Goal: Check status

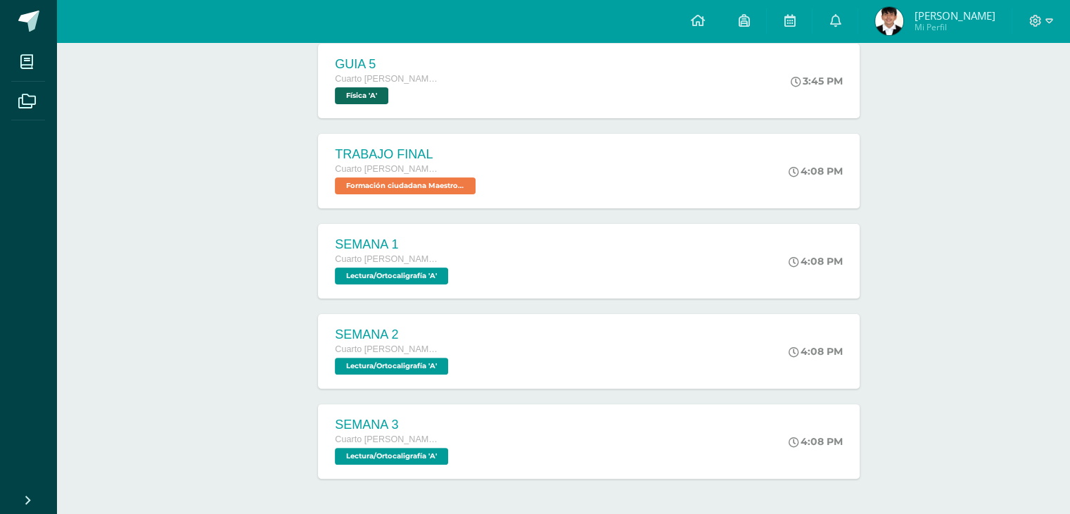
scroll to position [335, 0]
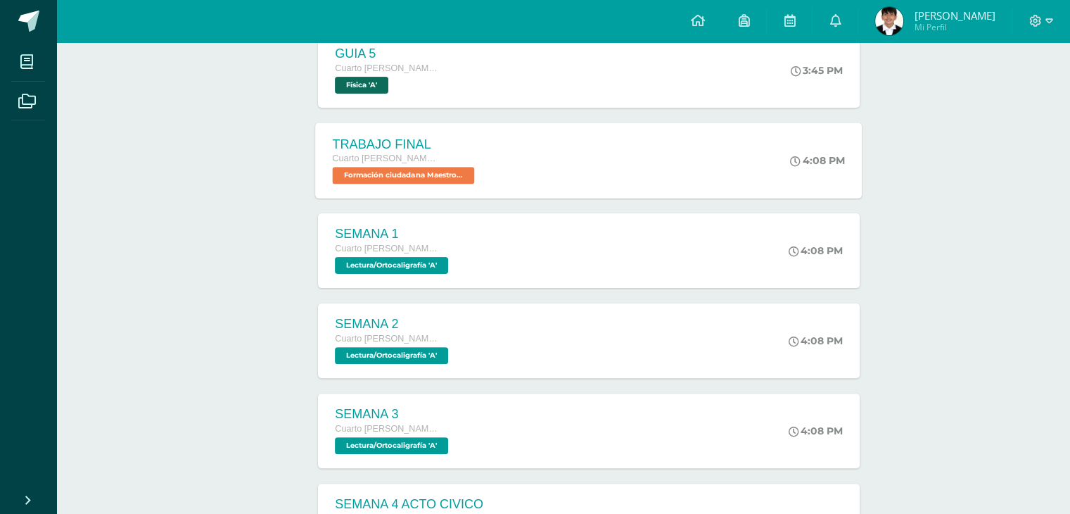
click at [690, 175] on div "TRABAJO FINAL Cuarto Bach. CCLL en Diseño Gráfico Formación ciudadana Maestro G…" at bounding box center [589, 159] width 547 height 75
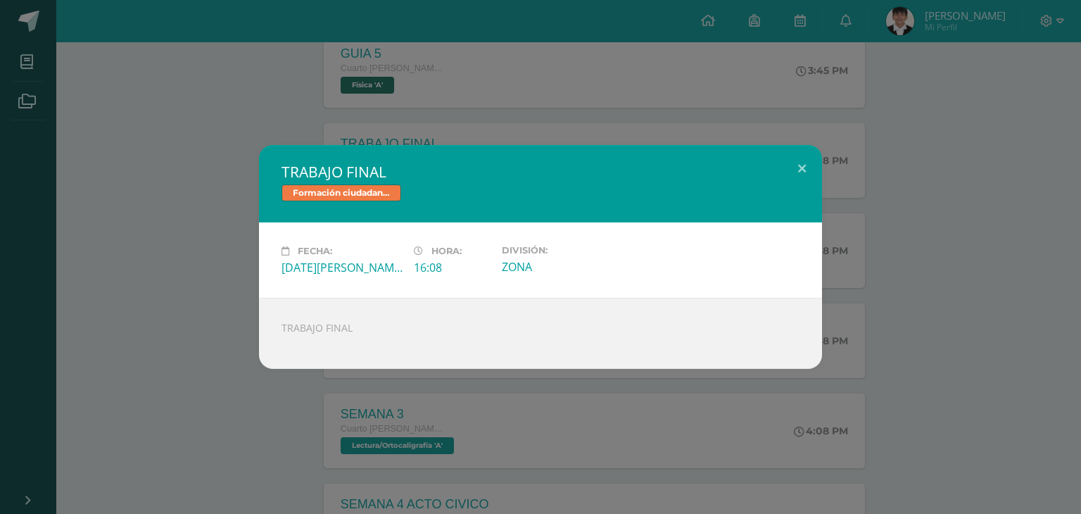
drag, startPoint x: 853, startPoint y: 201, endPoint x: 1080, endPoint y: 227, distance: 228.7
click at [1080, 227] on div "TRABAJO FINAL Formación ciudadana Maestro Guía Fecha: Martes 12 de Agosto Hora:…" at bounding box center [540, 257] width 1081 height 514
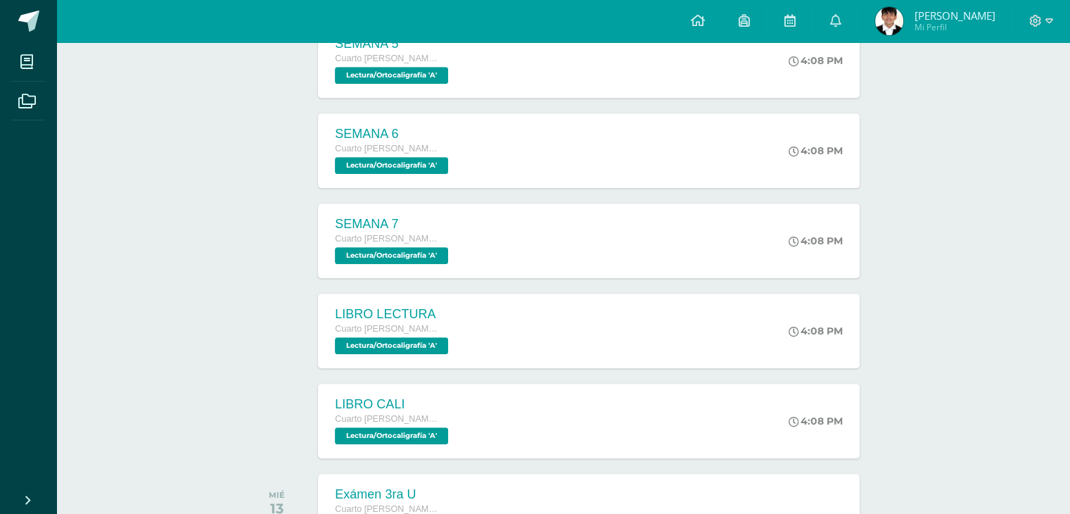
scroll to position [999, 0]
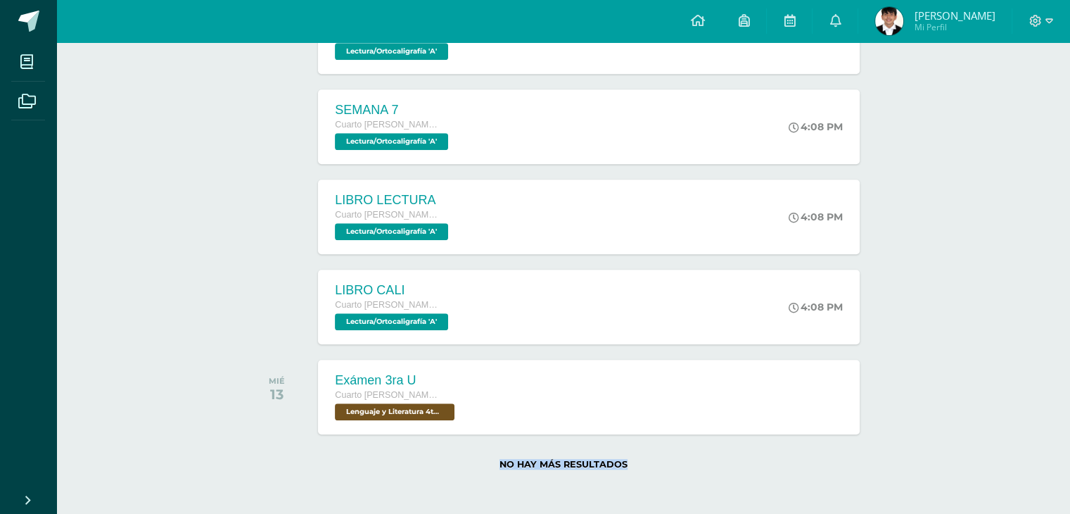
drag, startPoint x: 1059, startPoint y: 449, endPoint x: 1080, endPoint y: 405, distance: 48.5
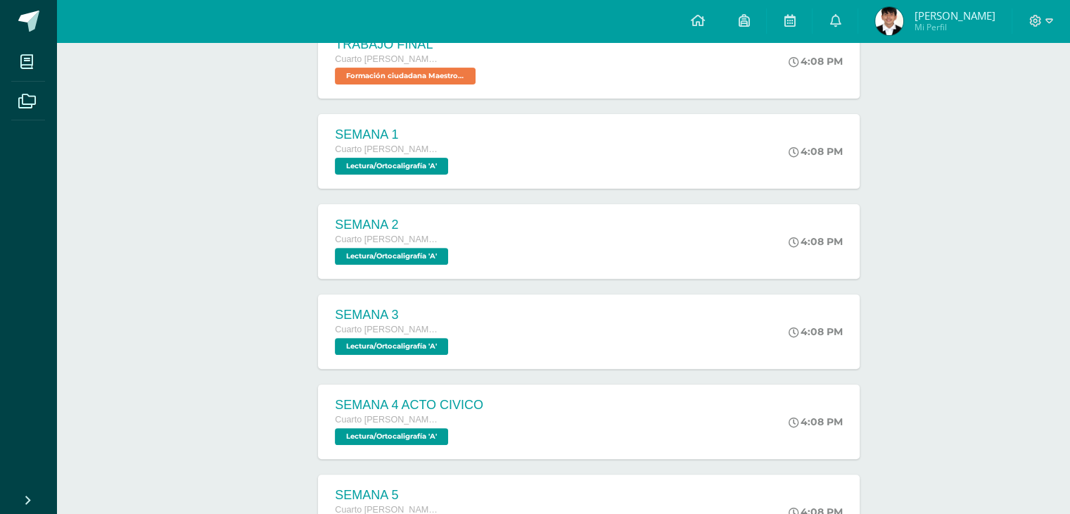
scroll to position [0, 0]
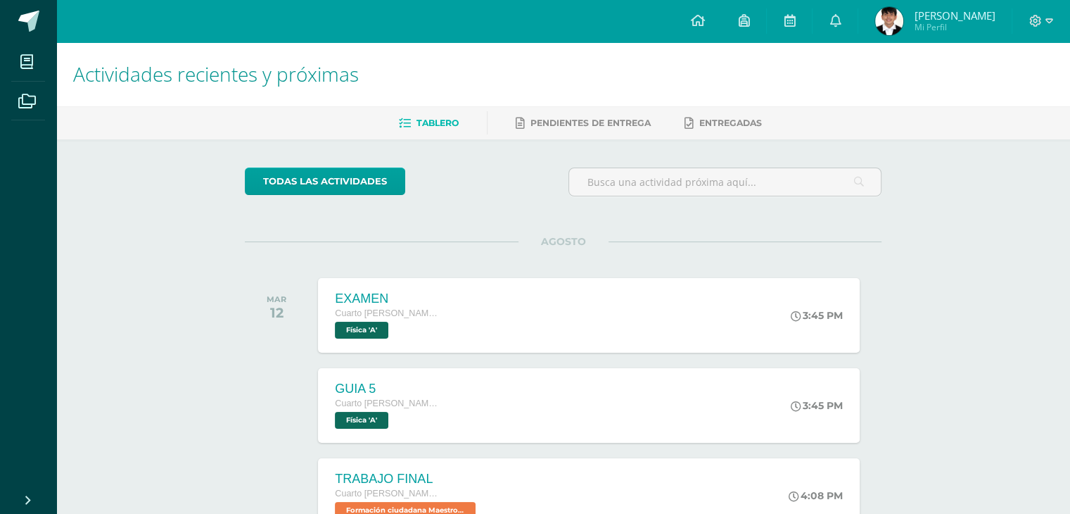
click at [920, 15] on span "[PERSON_NAME]" at bounding box center [954, 15] width 81 height 14
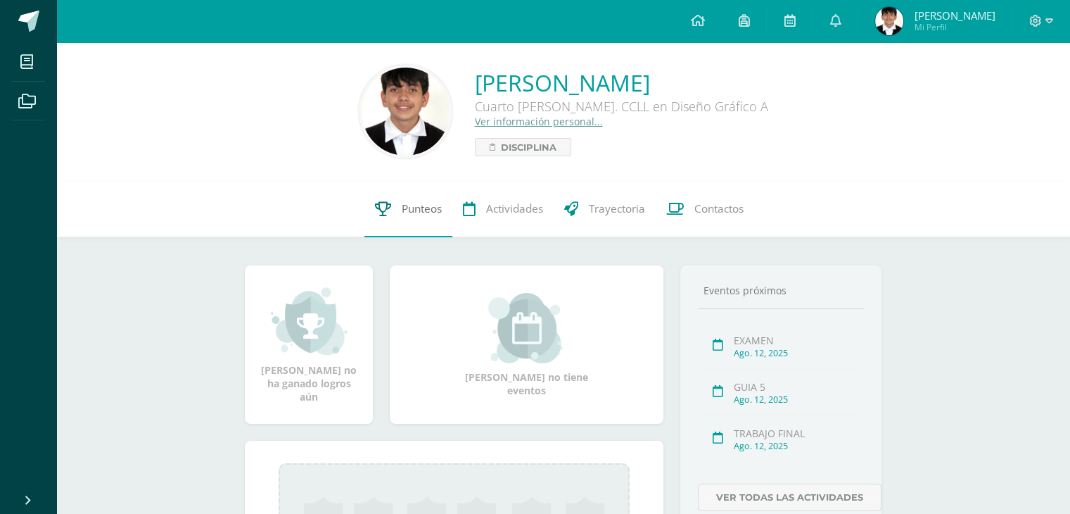
click at [419, 232] on link "Punteos" at bounding box center [408, 209] width 88 height 56
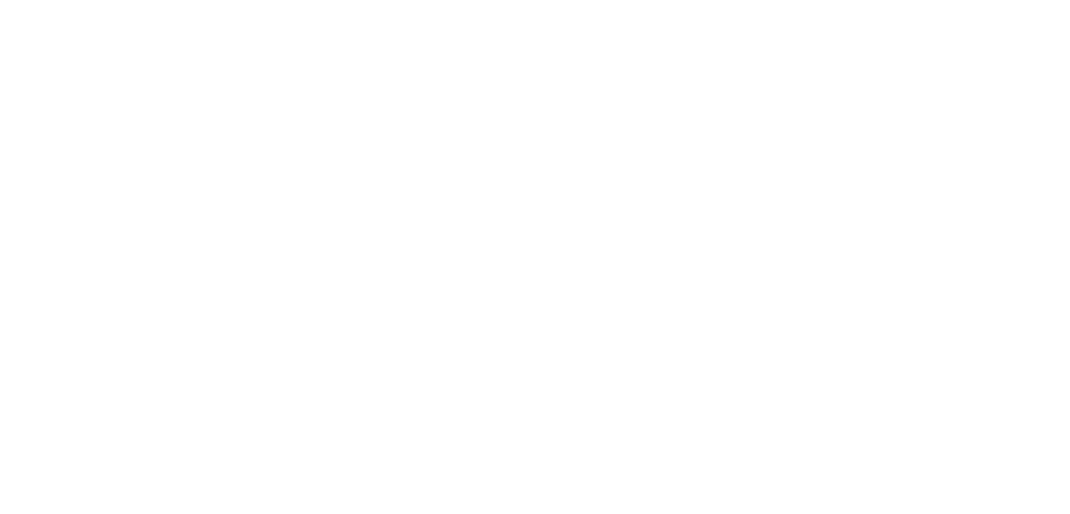
click at [0, 0] on html at bounding box center [0, 0] width 0 height 0
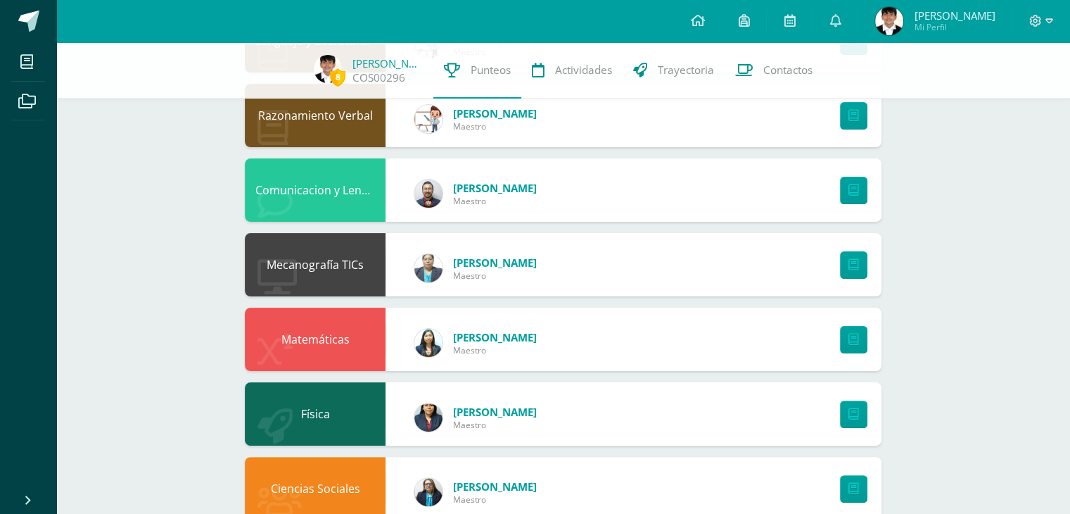
scroll to position [296, 0]
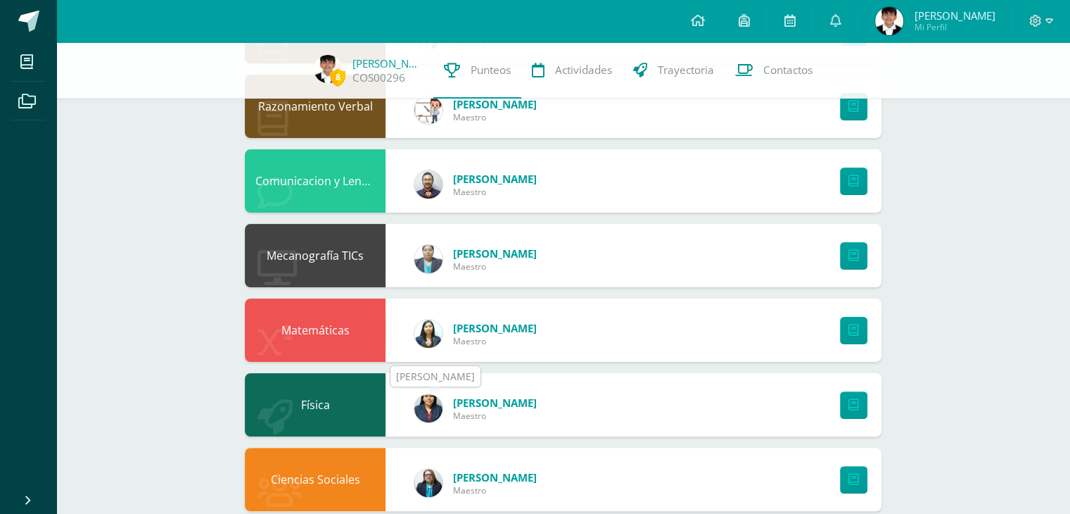
click at [437, 412] on img at bounding box center [428, 408] width 28 height 28
